Goal: Navigation & Orientation: Find specific page/section

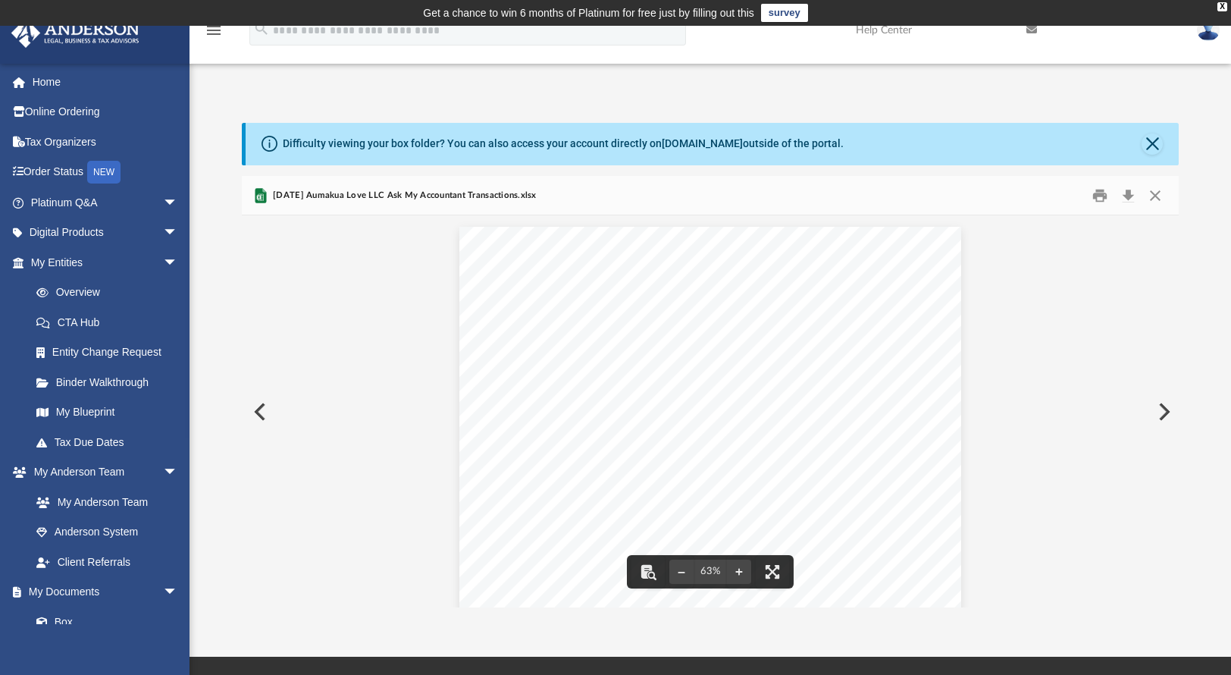
scroll to position [333, 925]
click at [1153, 201] on button "Close" at bounding box center [1154, 194] width 27 height 23
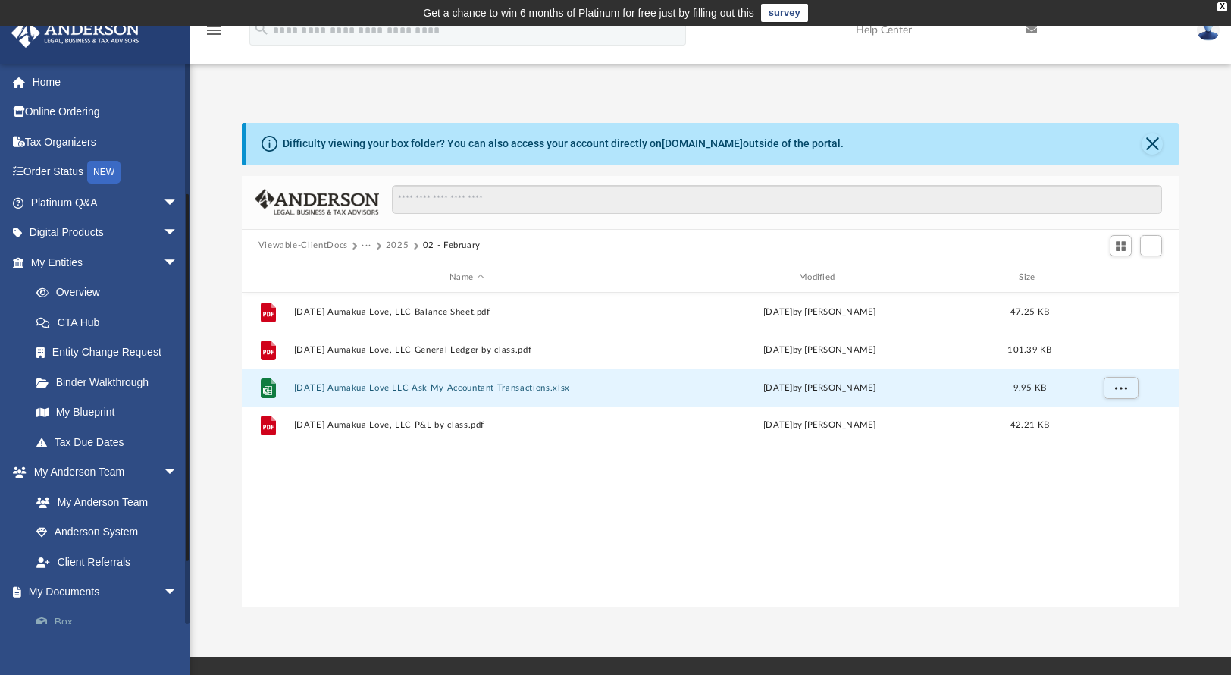
scroll to position [285, 0]
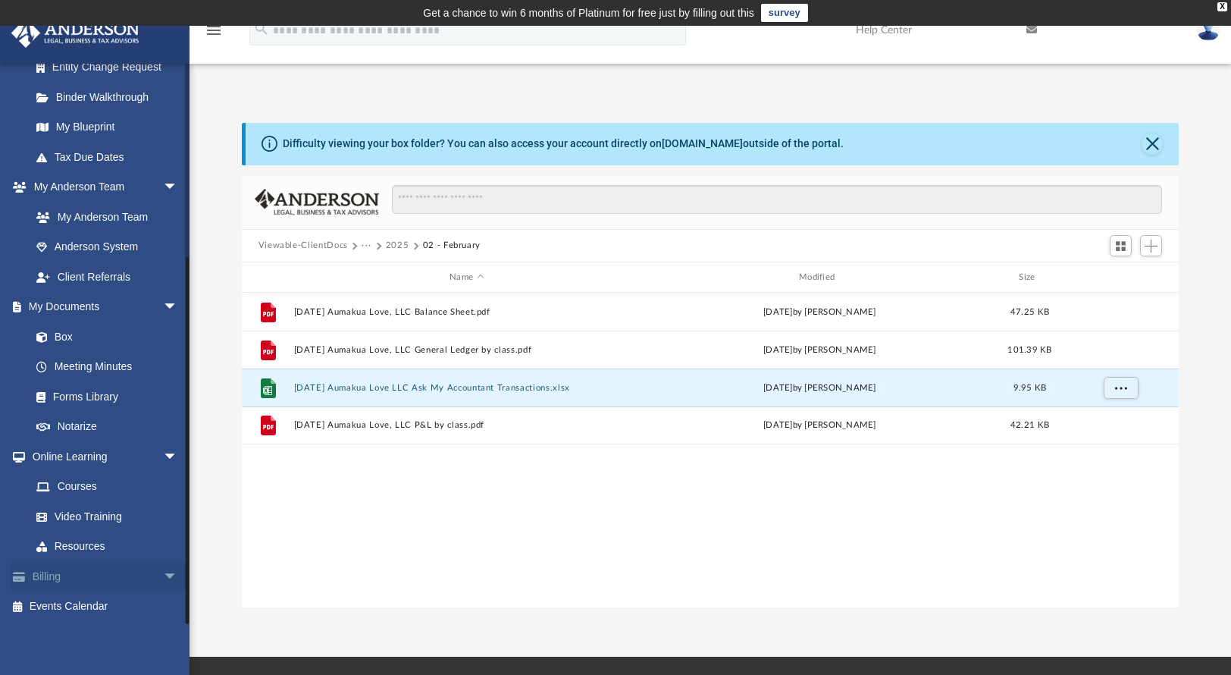
click at [131, 576] on link "Billing arrow_drop_down" at bounding box center [106, 576] width 190 height 30
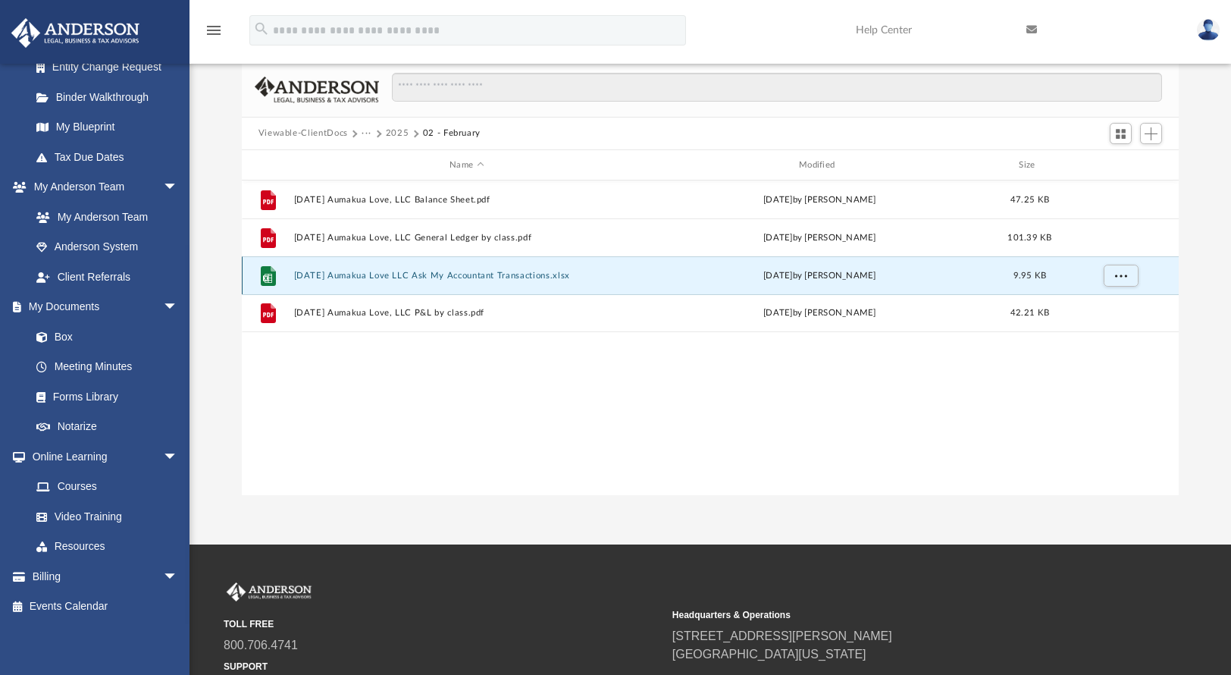
scroll to position [114, 0]
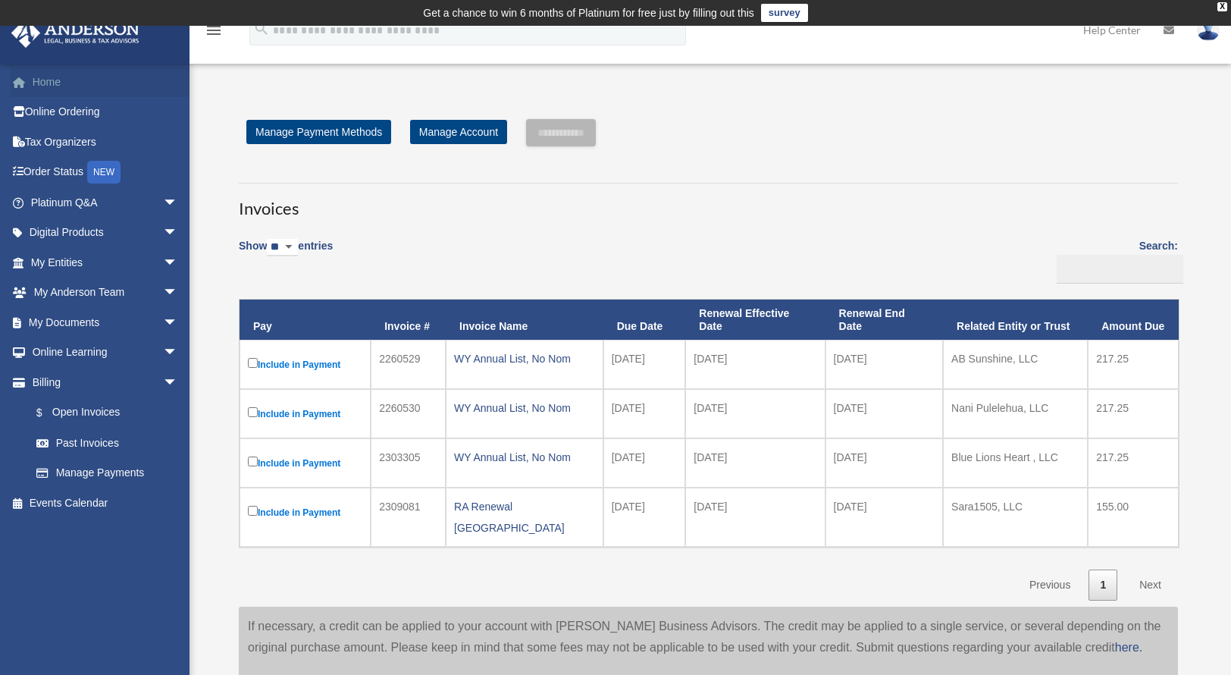
click at [56, 86] on link "Home" at bounding box center [106, 82] width 190 height 30
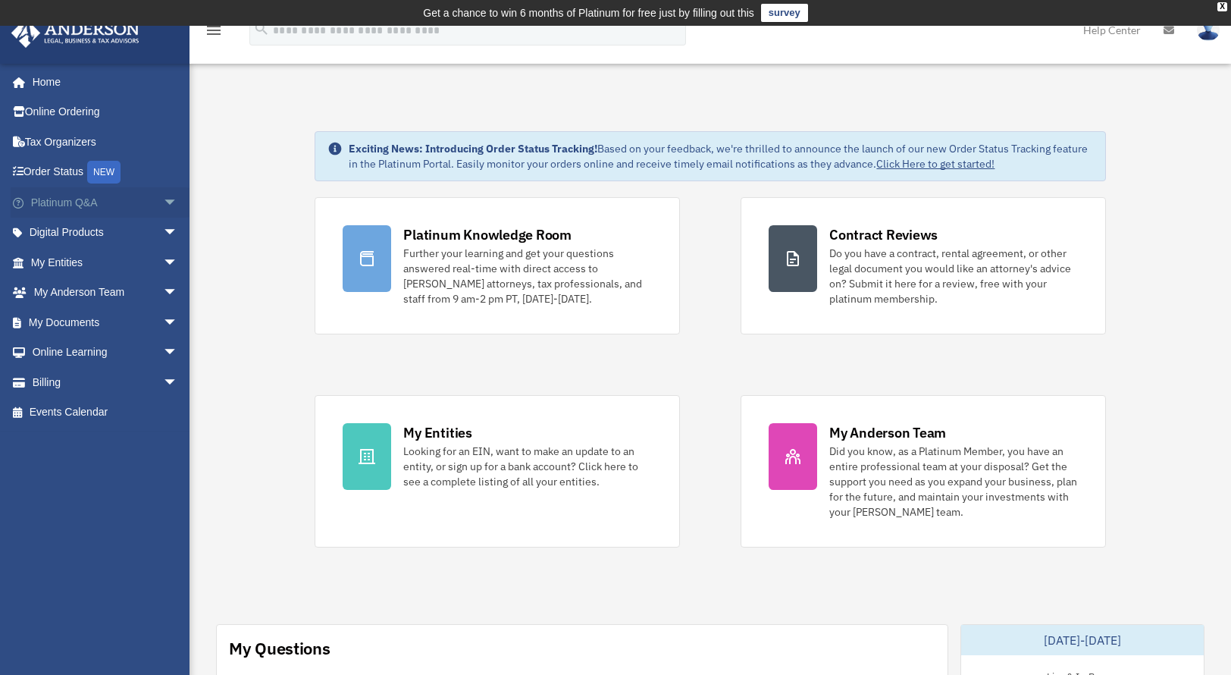
click at [101, 204] on link "Platinum Q&A arrow_drop_down" at bounding box center [106, 202] width 190 height 30
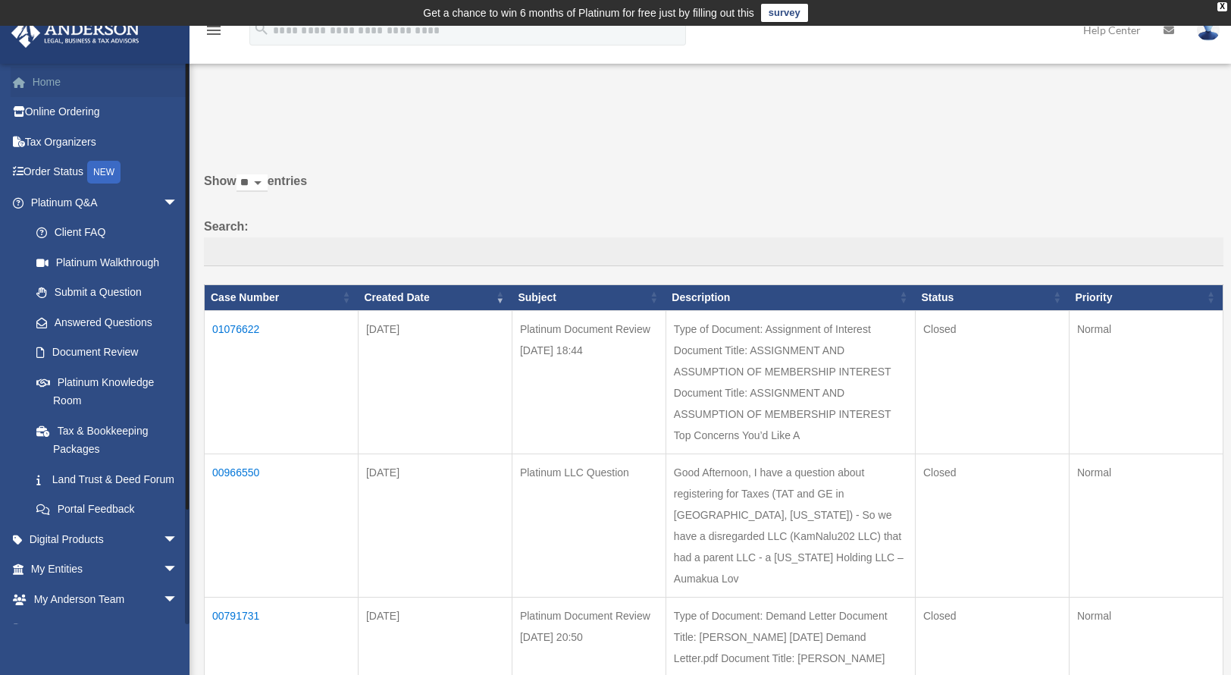
click at [52, 83] on link "Home" at bounding box center [106, 82] width 190 height 30
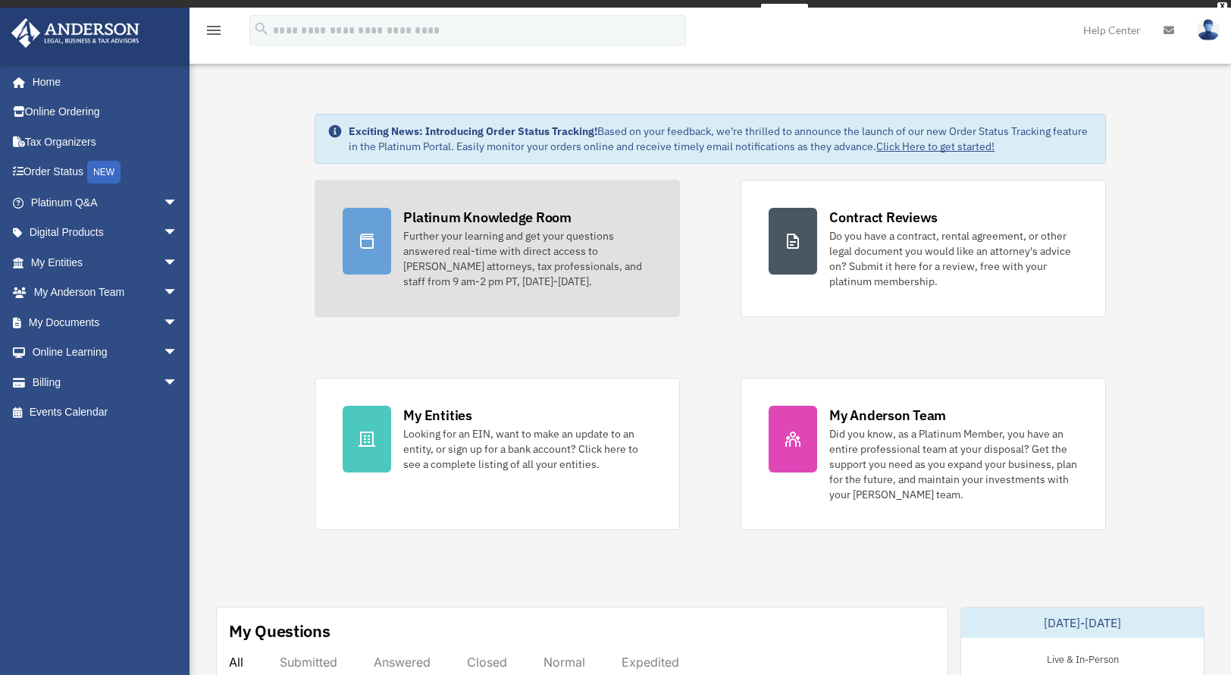
click at [478, 235] on div "Further your learning and get your questions answered real-time with direct acc…" at bounding box center [527, 258] width 249 height 61
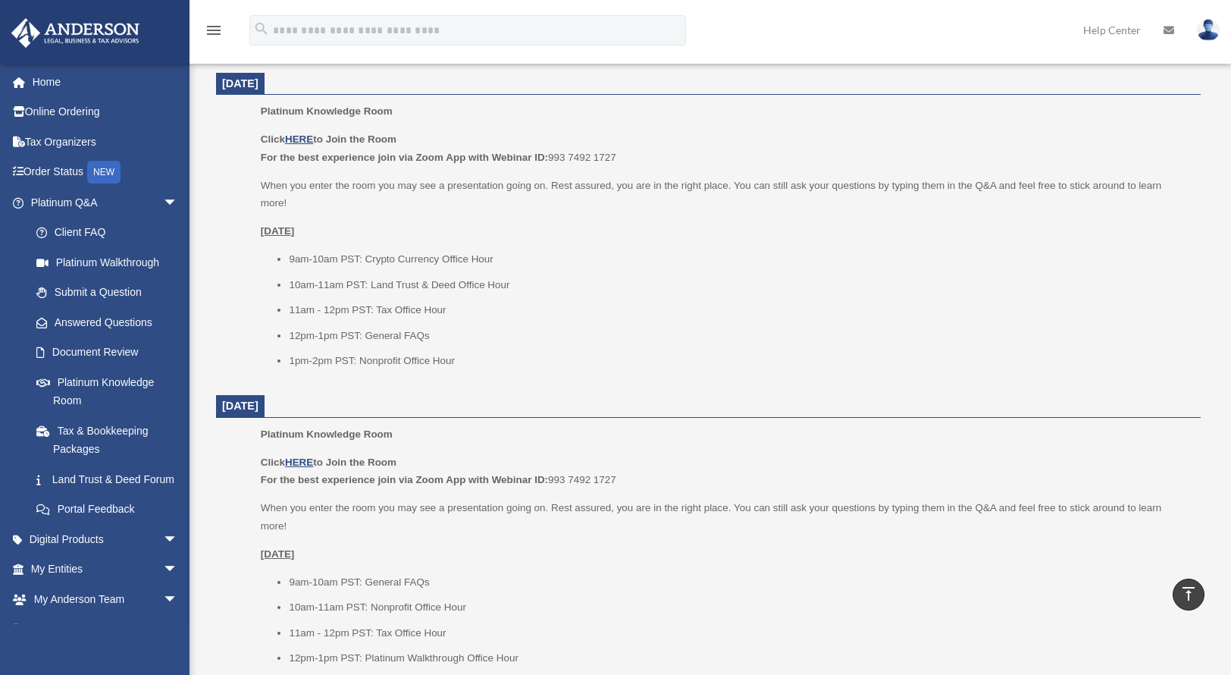
scroll to position [621, 0]
